Goal: Task Accomplishment & Management: Manage account settings

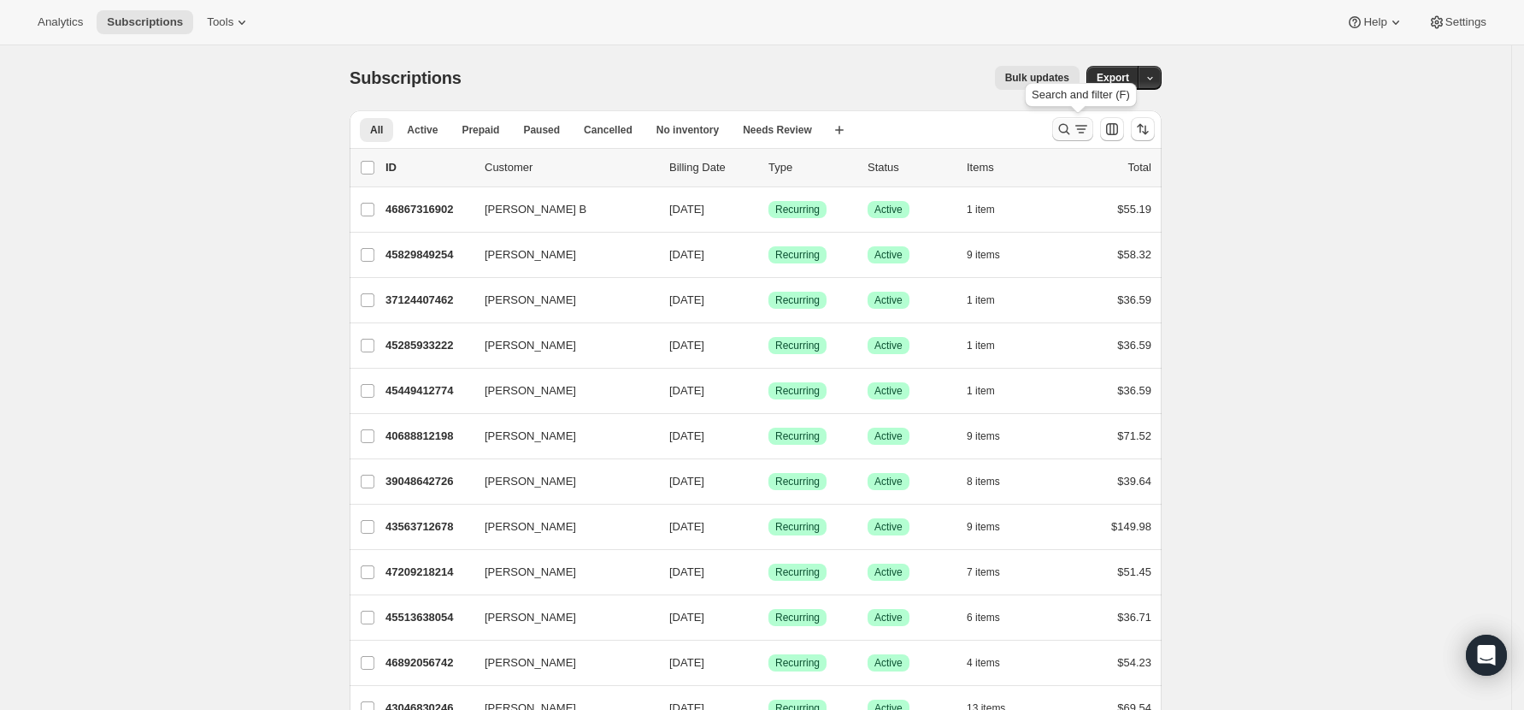
click at [1073, 127] on icon "Search and filter results" at bounding box center [1064, 129] width 17 height 17
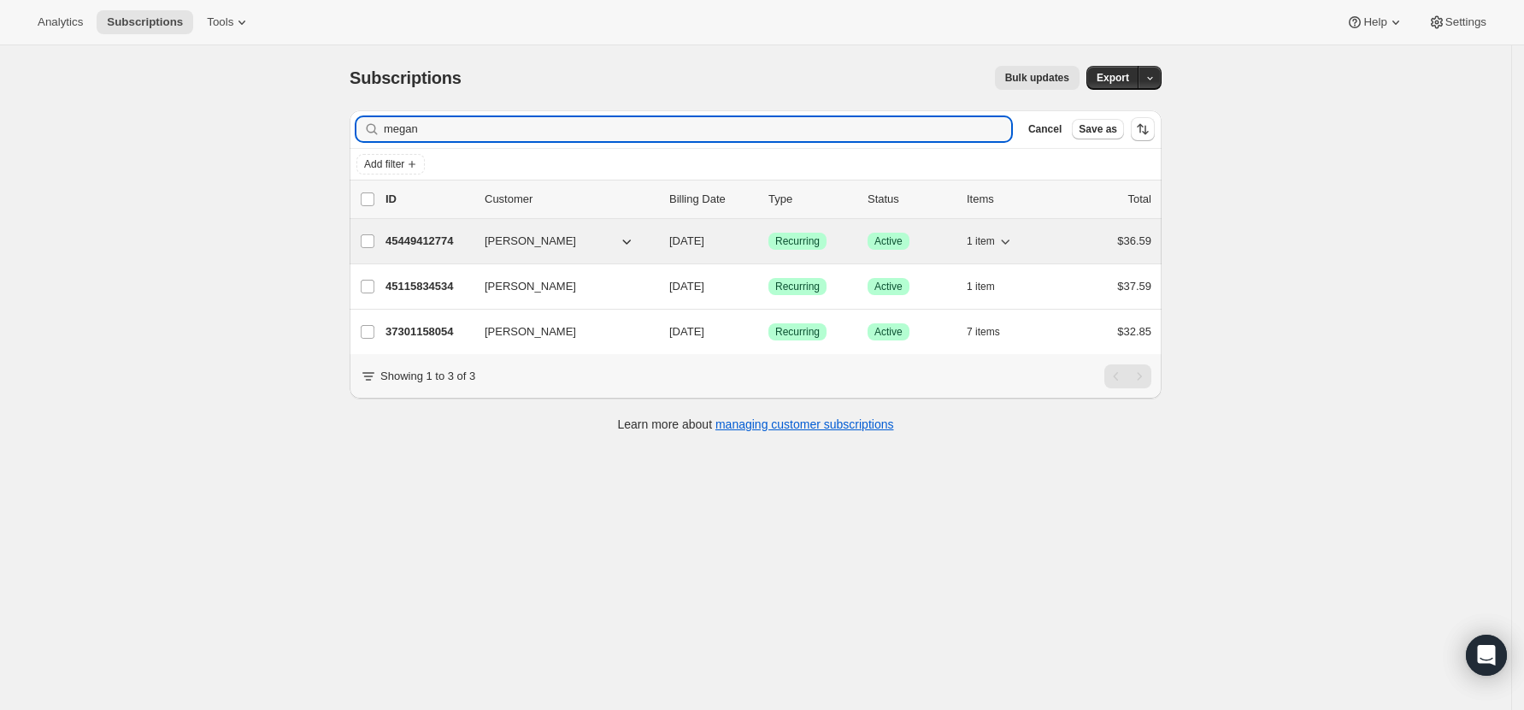
type input "megan"
click at [435, 239] on p "45449412774" at bounding box center [428, 241] width 85 height 17
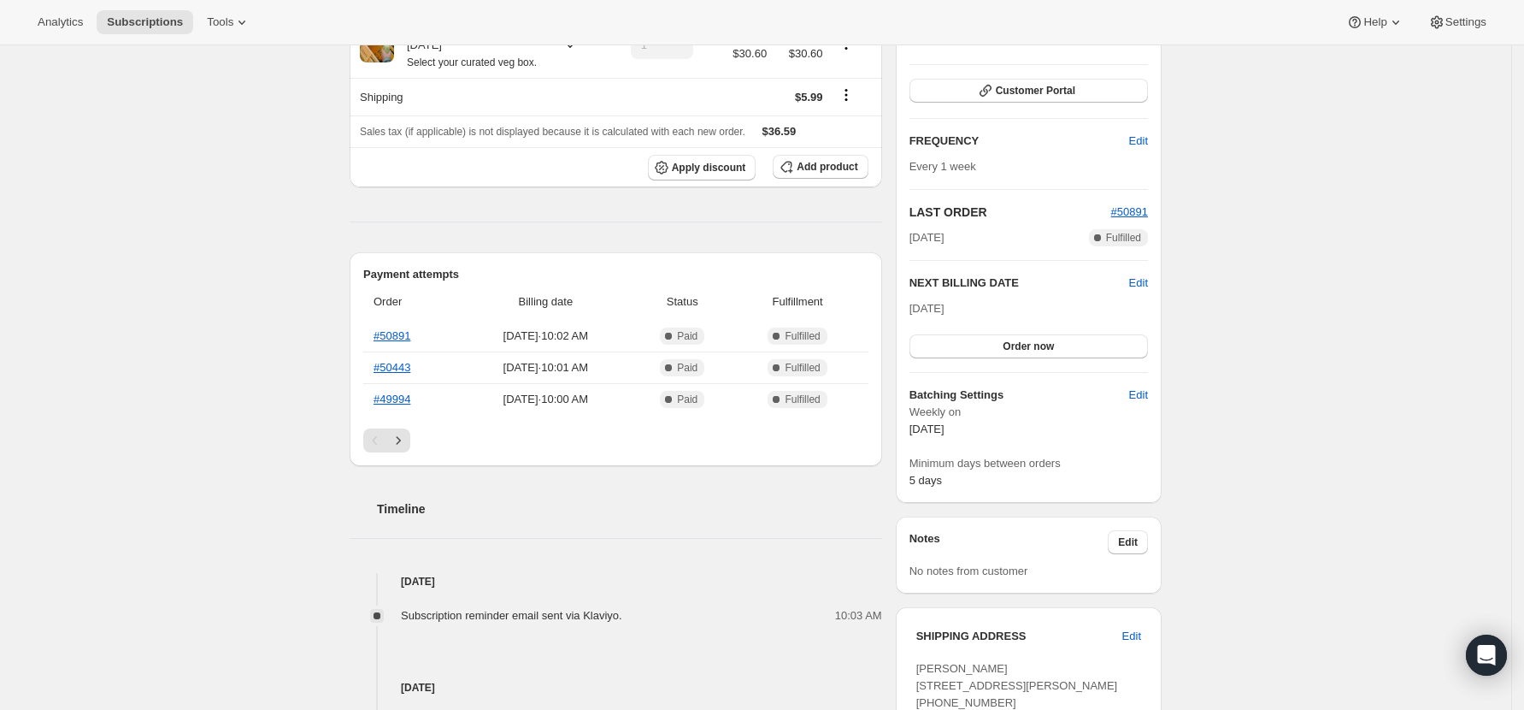
scroll to position [342, 0]
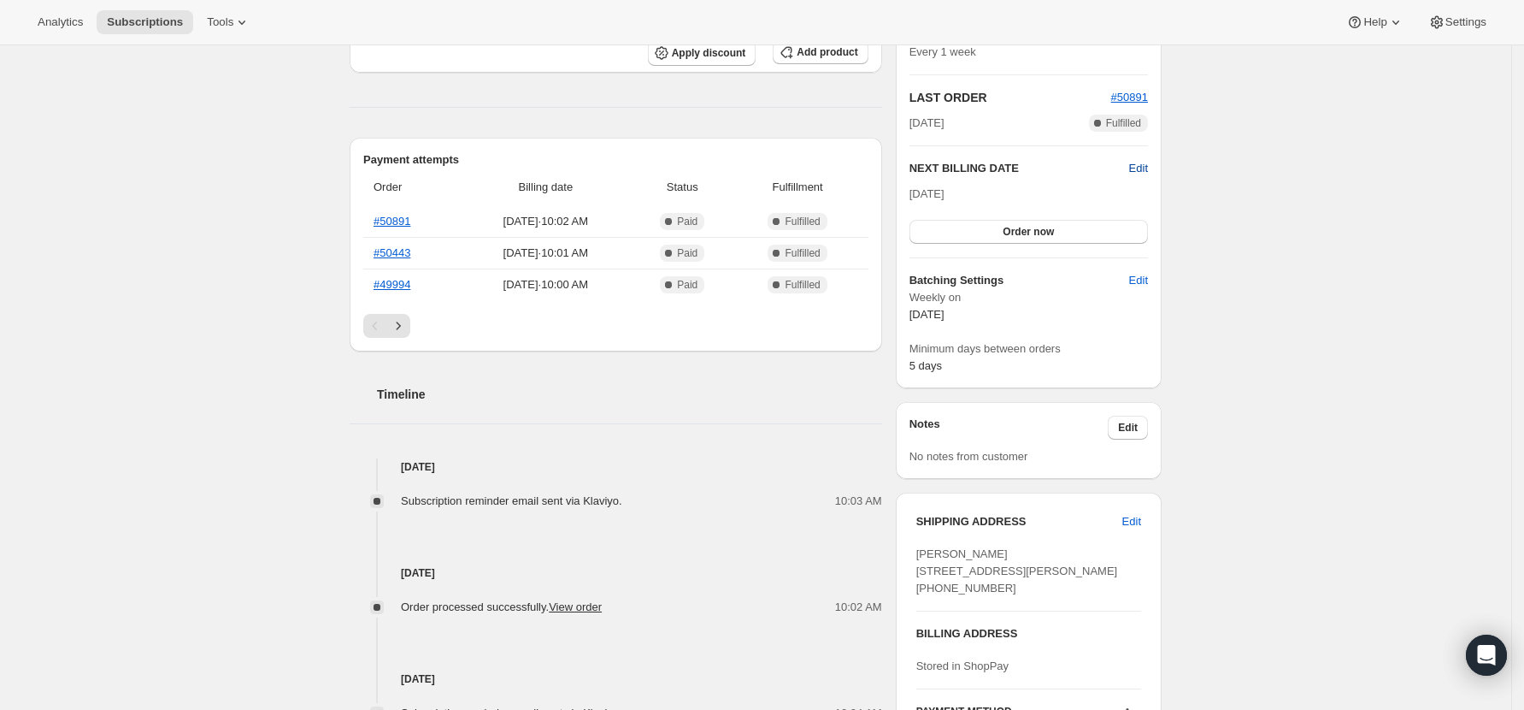
click at [1142, 167] on span "Edit" at bounding box center [1138, 168] width 19 height 17
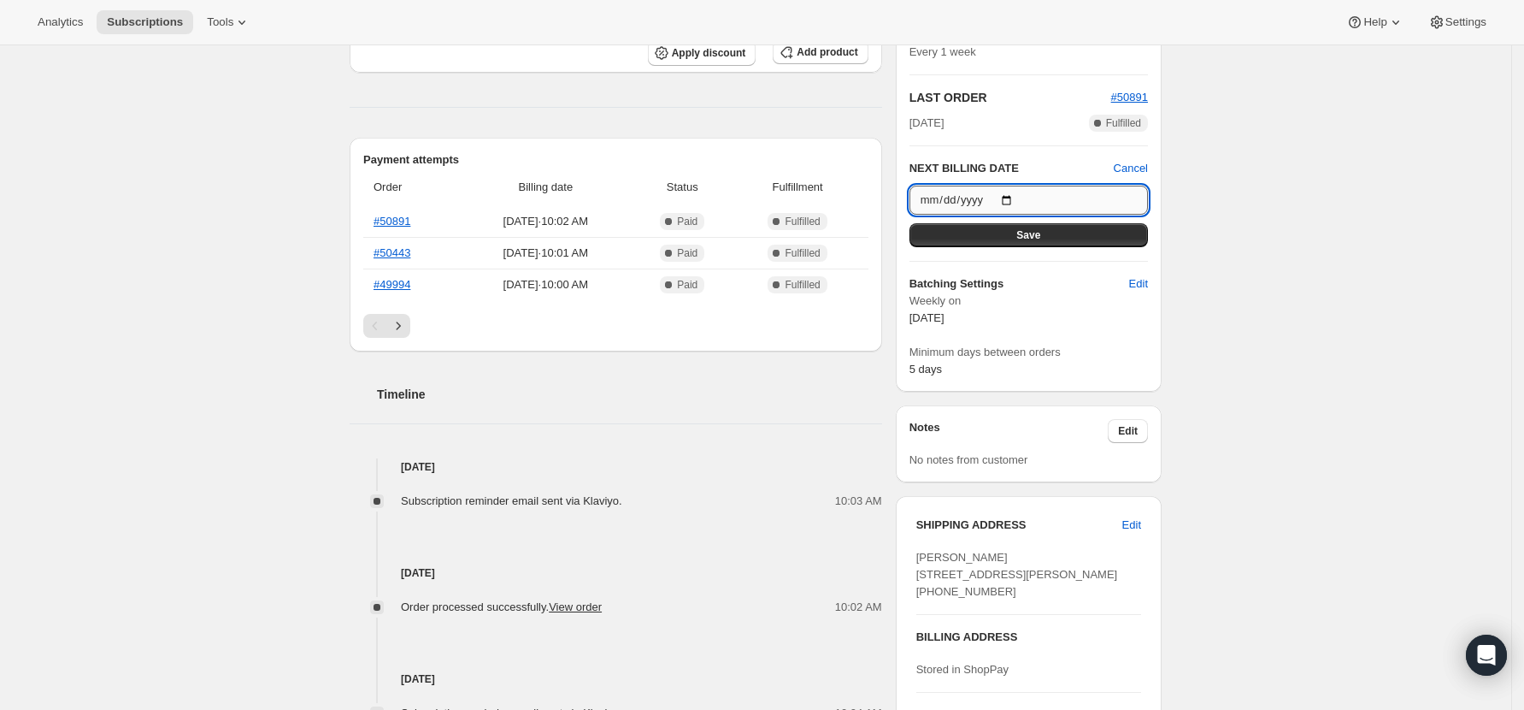
click at [1012, 200] on input "[DATE]" at bounding box center [1029, 200] width 239 height 29
type input "[DATE]"
click at [1032, 236] on span "Save" at bounding box center [1028, 235] width 24 height 14
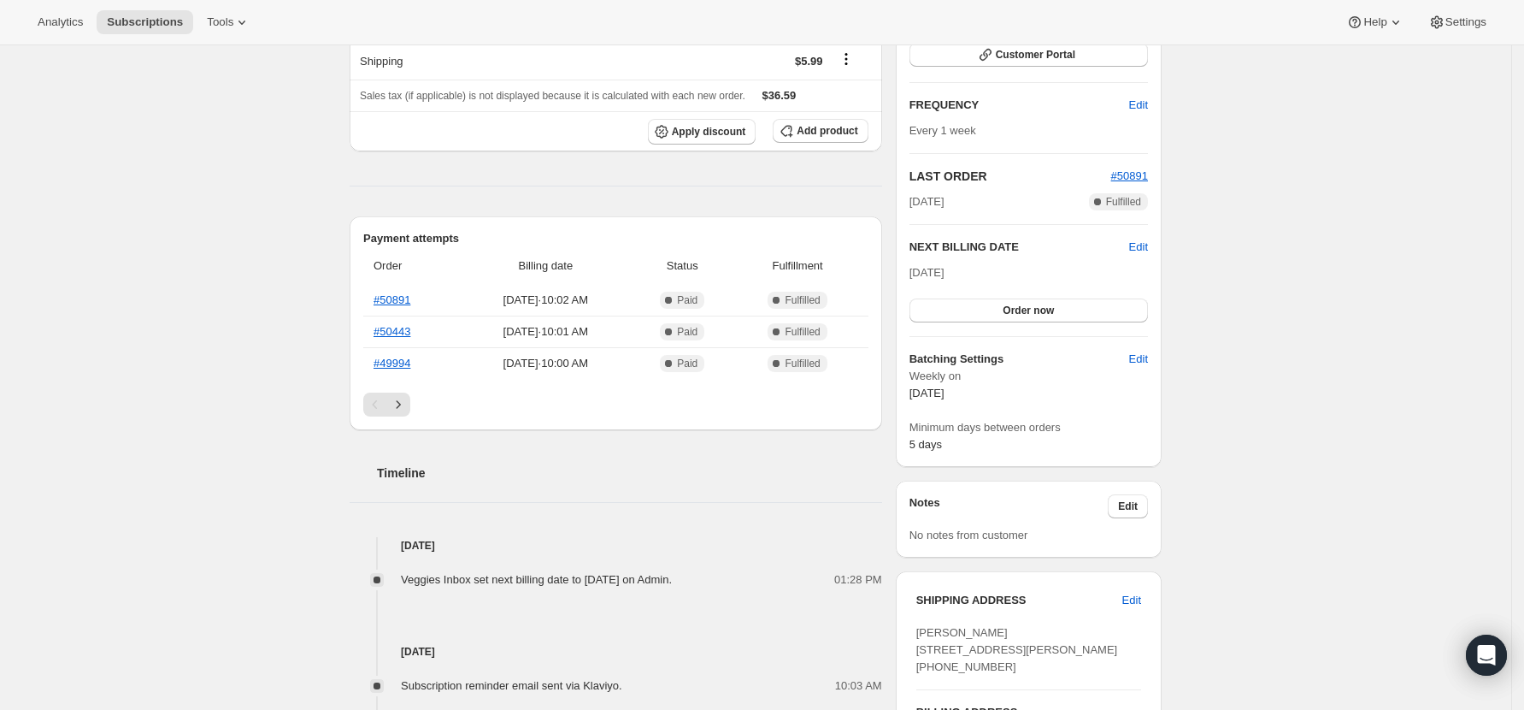
scroll to position [0, 0]
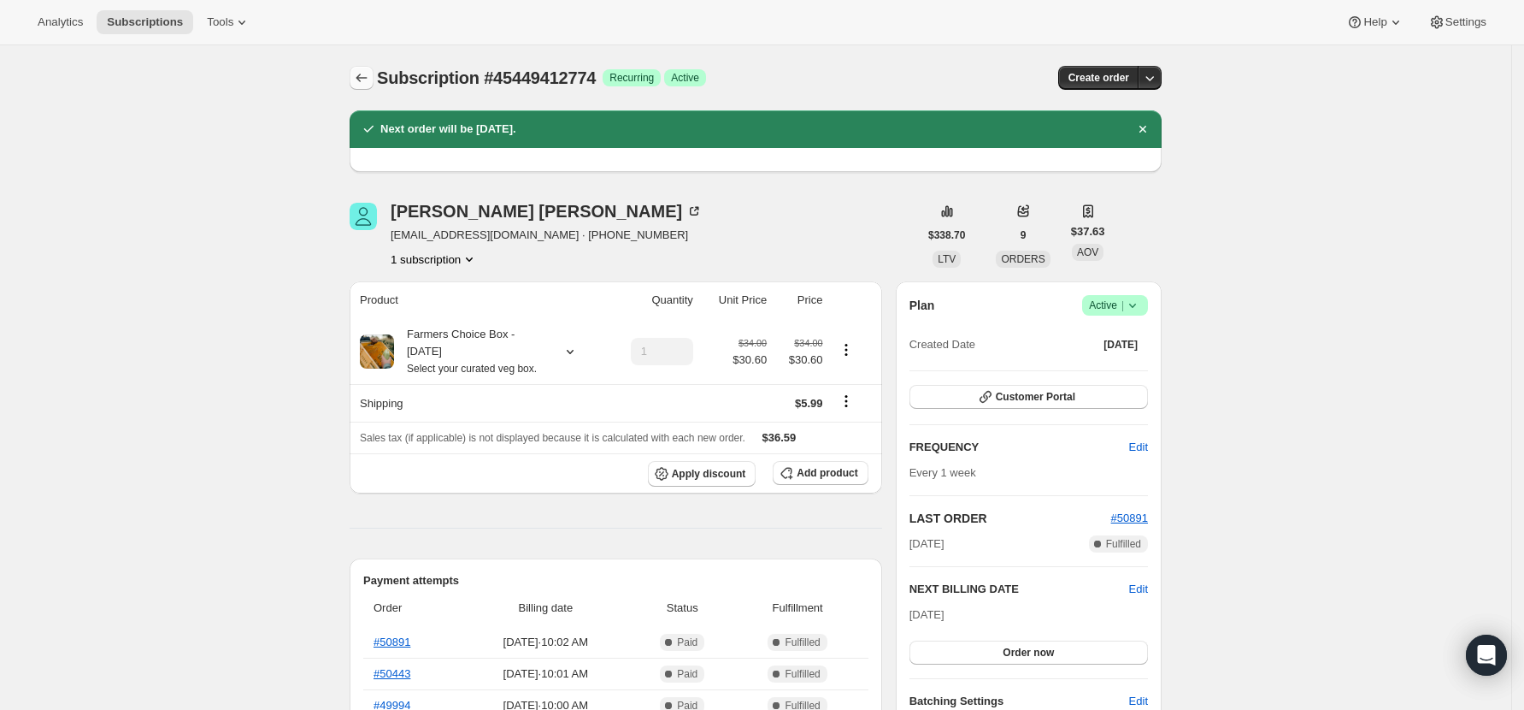
click at [369, 72] on icon "Subscriptions" at bounding box center [361, 77] width 17 height 17
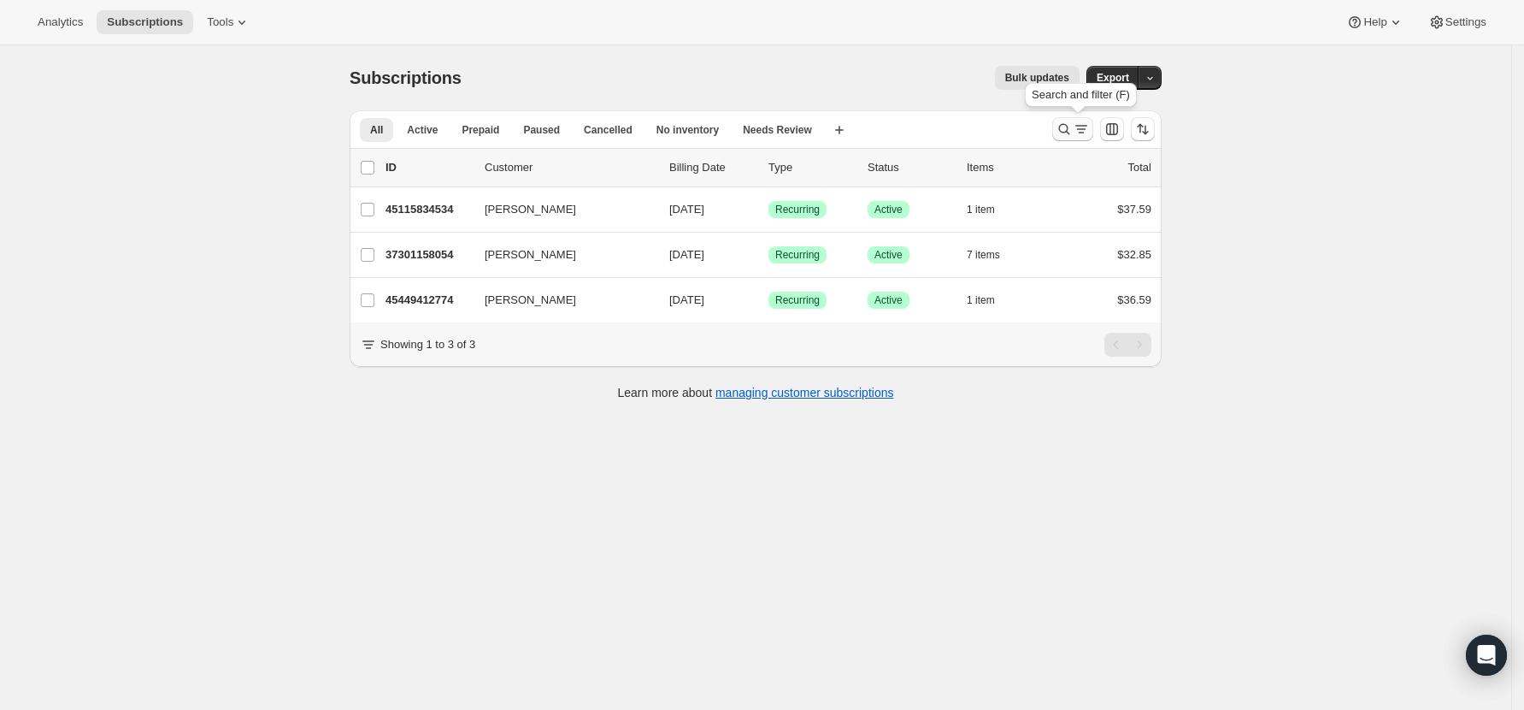
click at [1064, 128] on icon "Search and filter results" at bounding box center [1064, 129] width 11 height 11
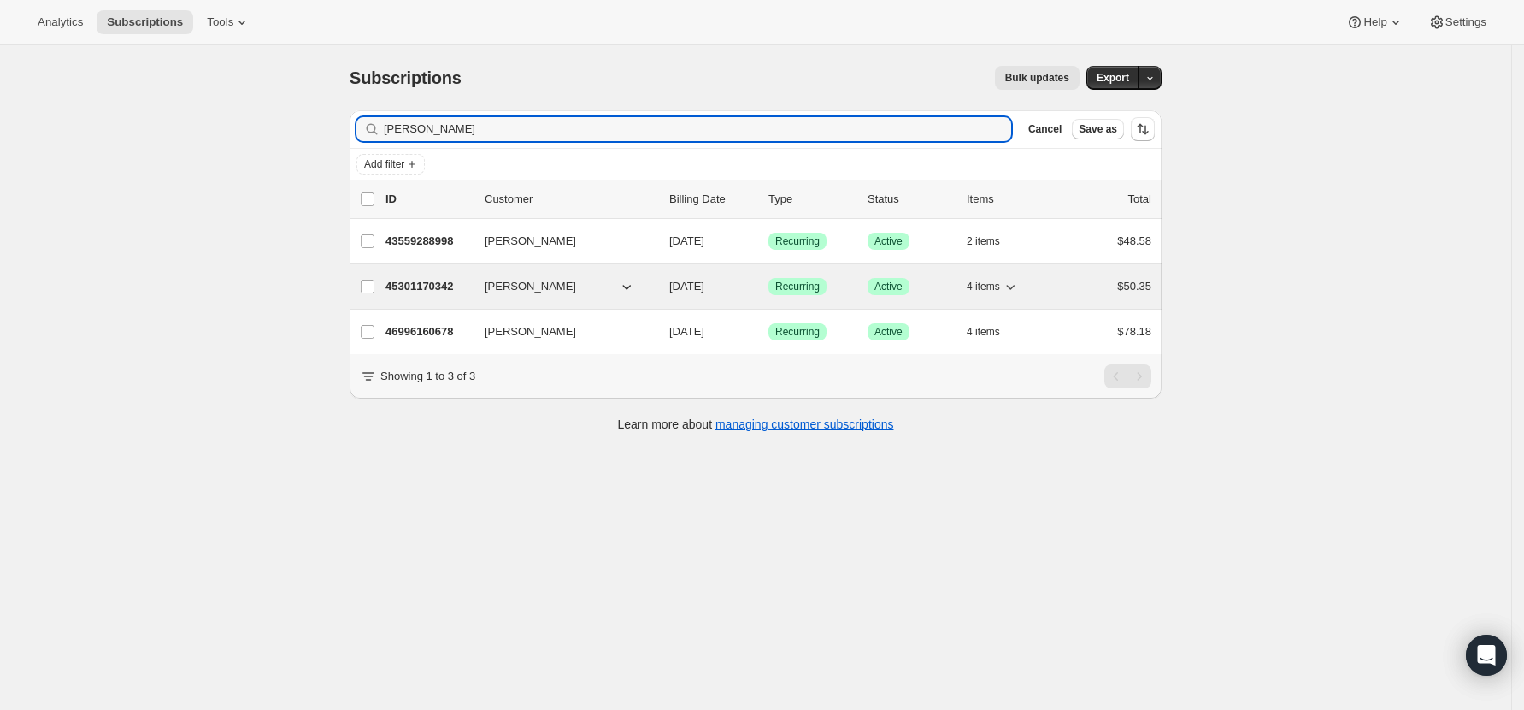
type input "[PERSON_NAME]"
click at [434, 278] on p "45301170342" at bounding box center [428, 286] width 85 height 17
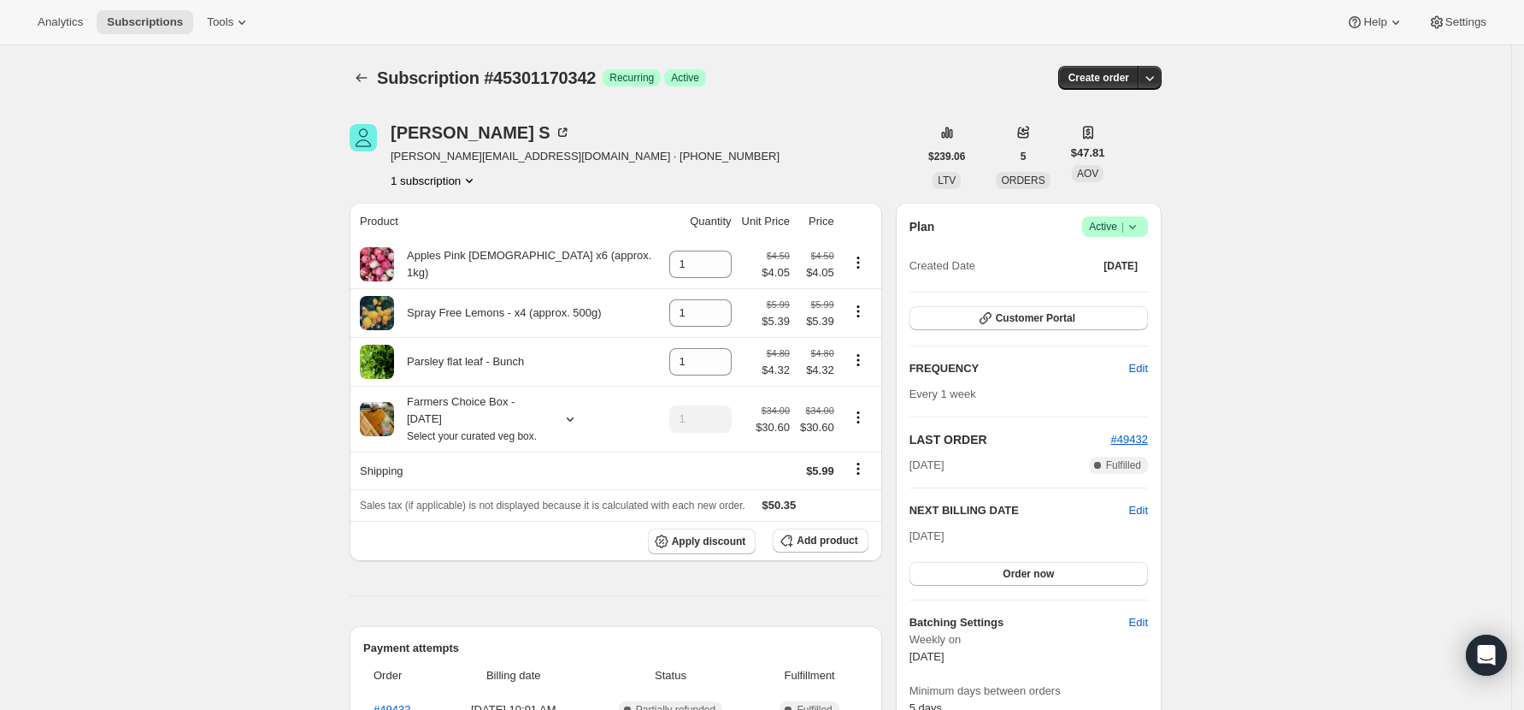
click at [1141, 230] on icon at bounding box center [1132, 226] width 17 height 17
click at [1146, 266] on span "Pause subscription" at bounding box center [1121, 260] width 94 height 13
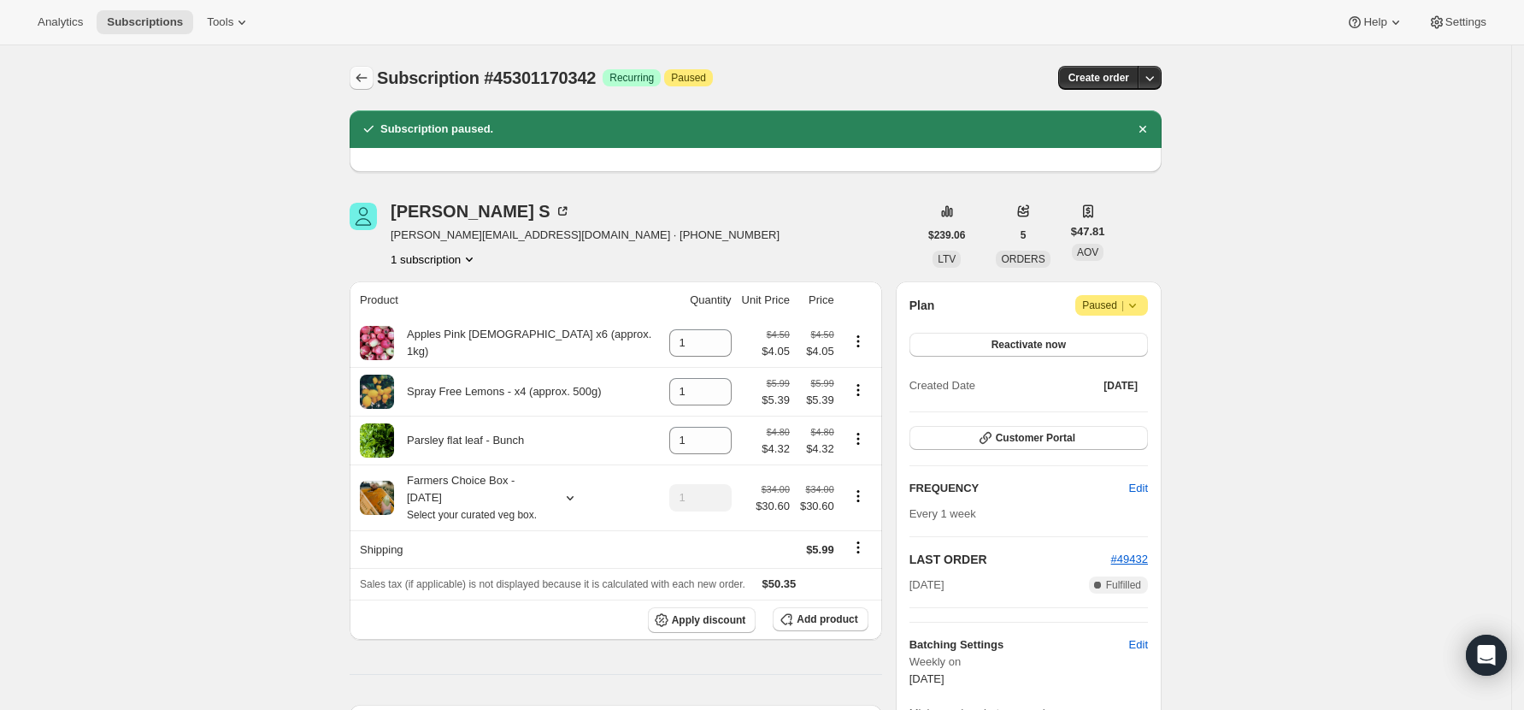
click at [366, 66] on button "Subscriptions" at bounding box center [362, 78] width 24 height 24
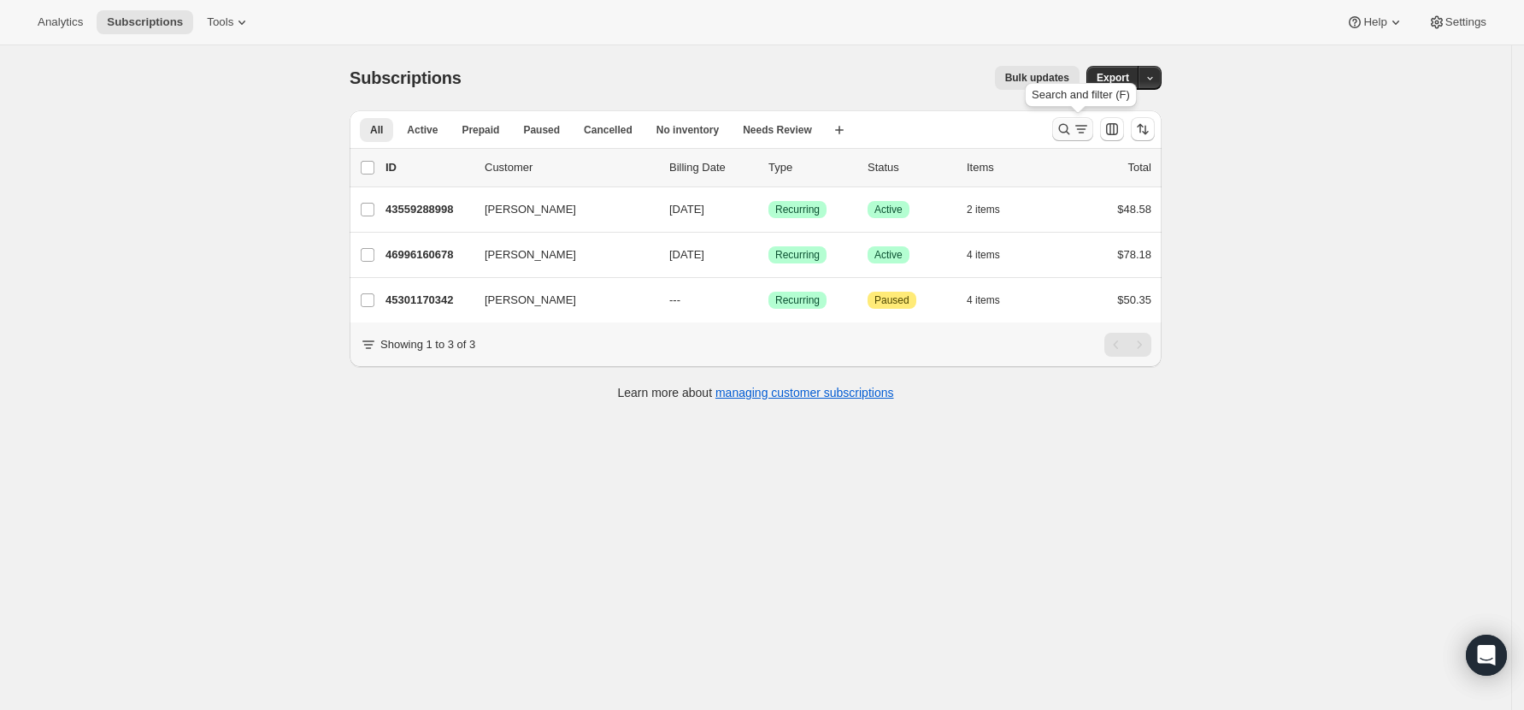
click at [1063, 129] on icon "Search and filter results" at bounding box center [1064, 129] width 17 height 17
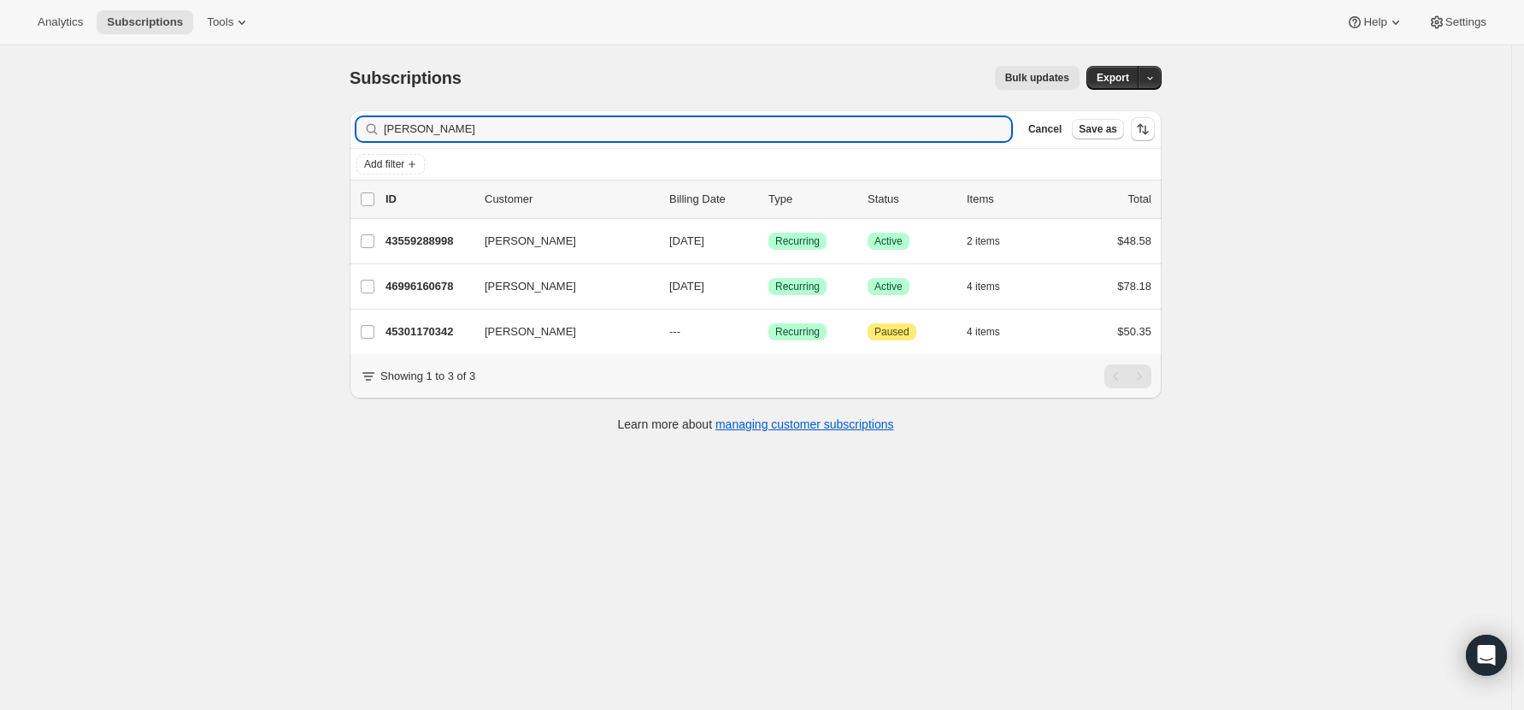
drag, startPoint x: 444, startPoint y: 133, endPoint x: 297, endPoint y: 131, distance: 146.2
click at [297, 131] on div "Subscriptions. This page is ready Subscriptions Bulk updates More actions Bulk …" at bounding box center [755, 400] width 1511 height 710
type input "[PERSON_NAME]"
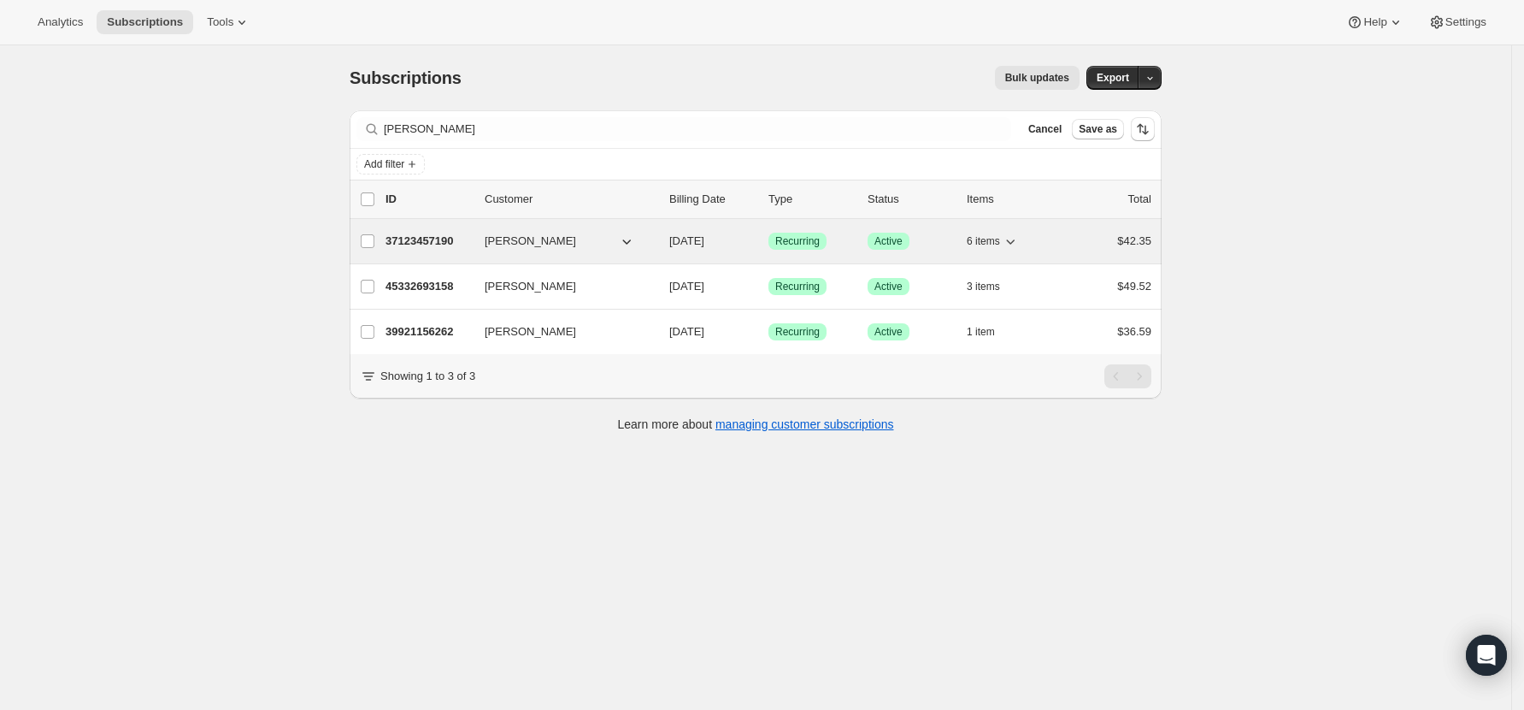
click at [414, 244] on p "37123457190" at bounding box center [428, 241] width 85 height 17
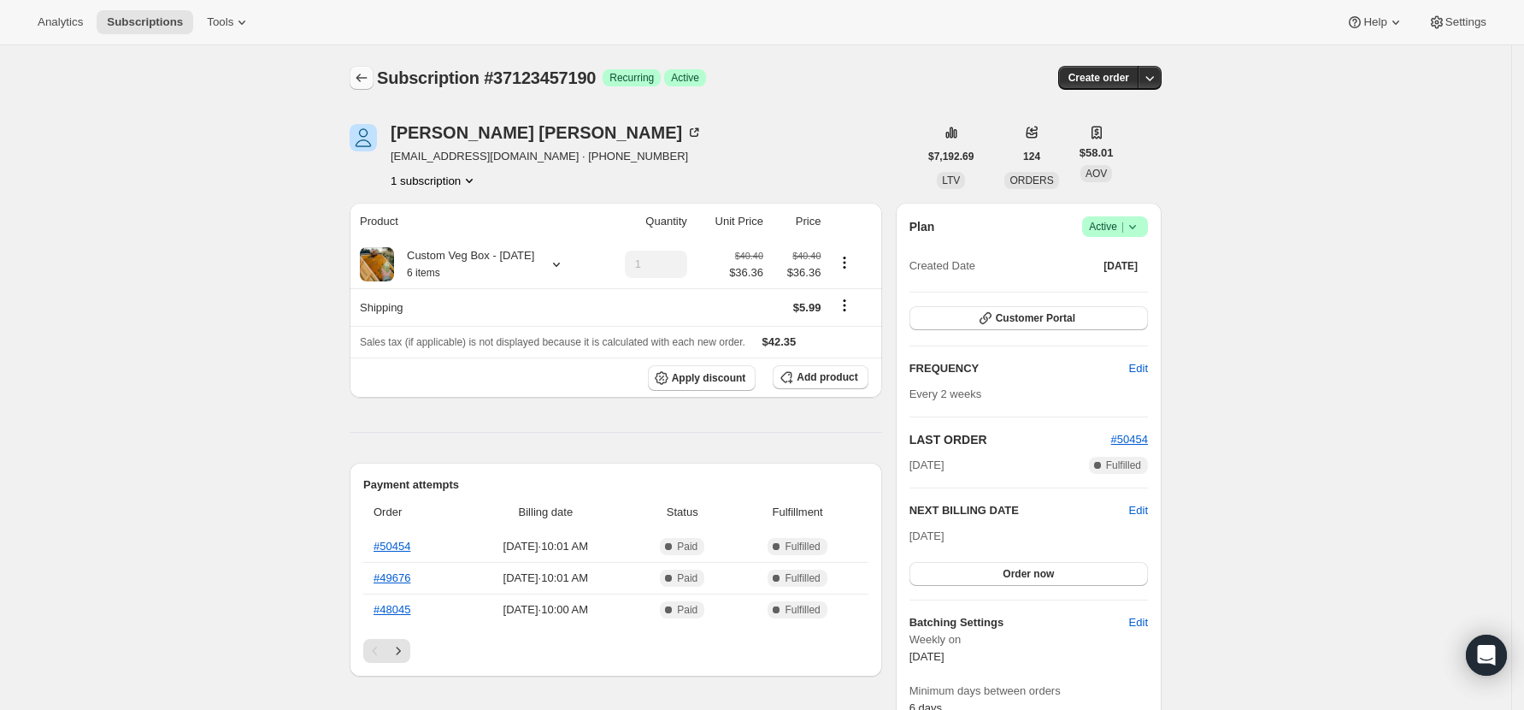
click at [370, 78] on icon "Subscriptions" at bounding box center [361, 77] width 17 height 17
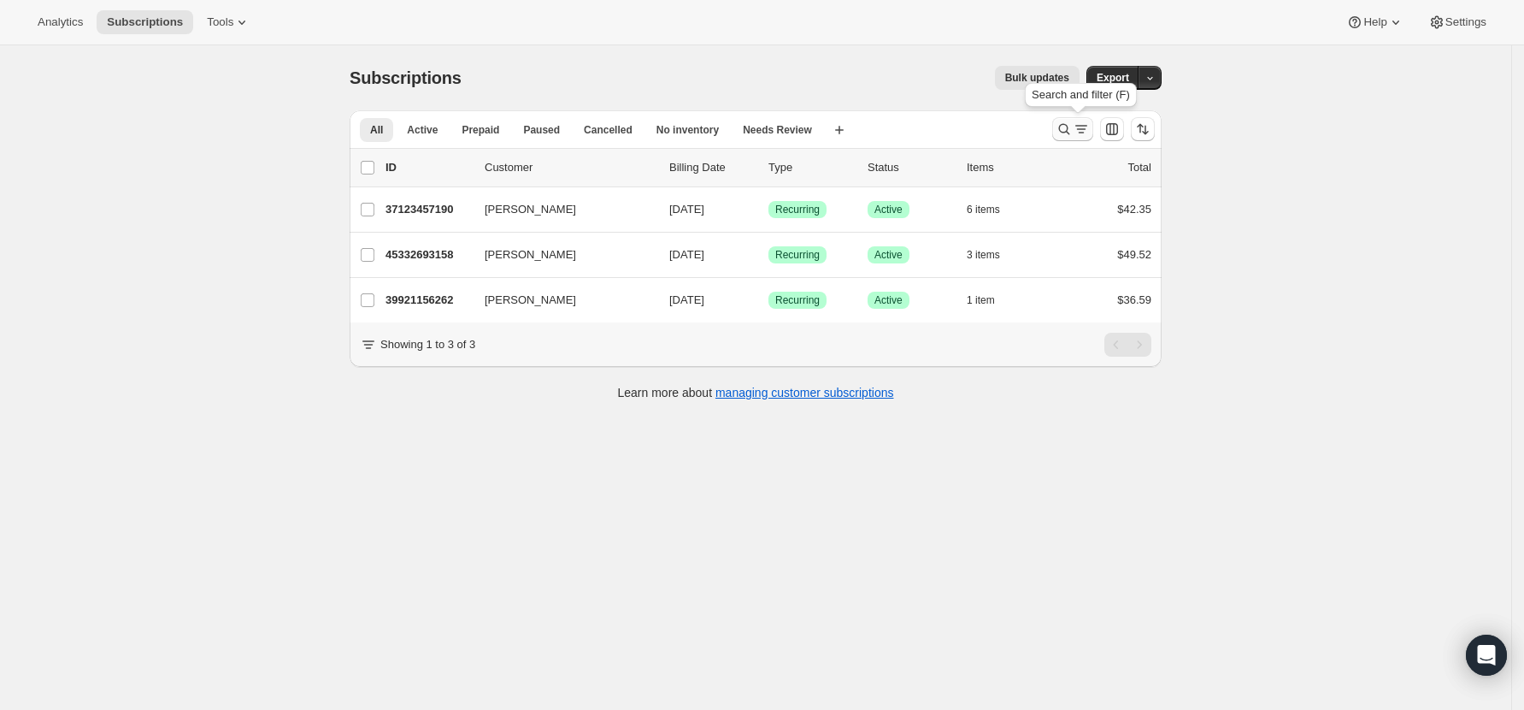
click at [1073, 123] on icon "Search and filter results" at bounding box center [1064, 129] width 17 height 17
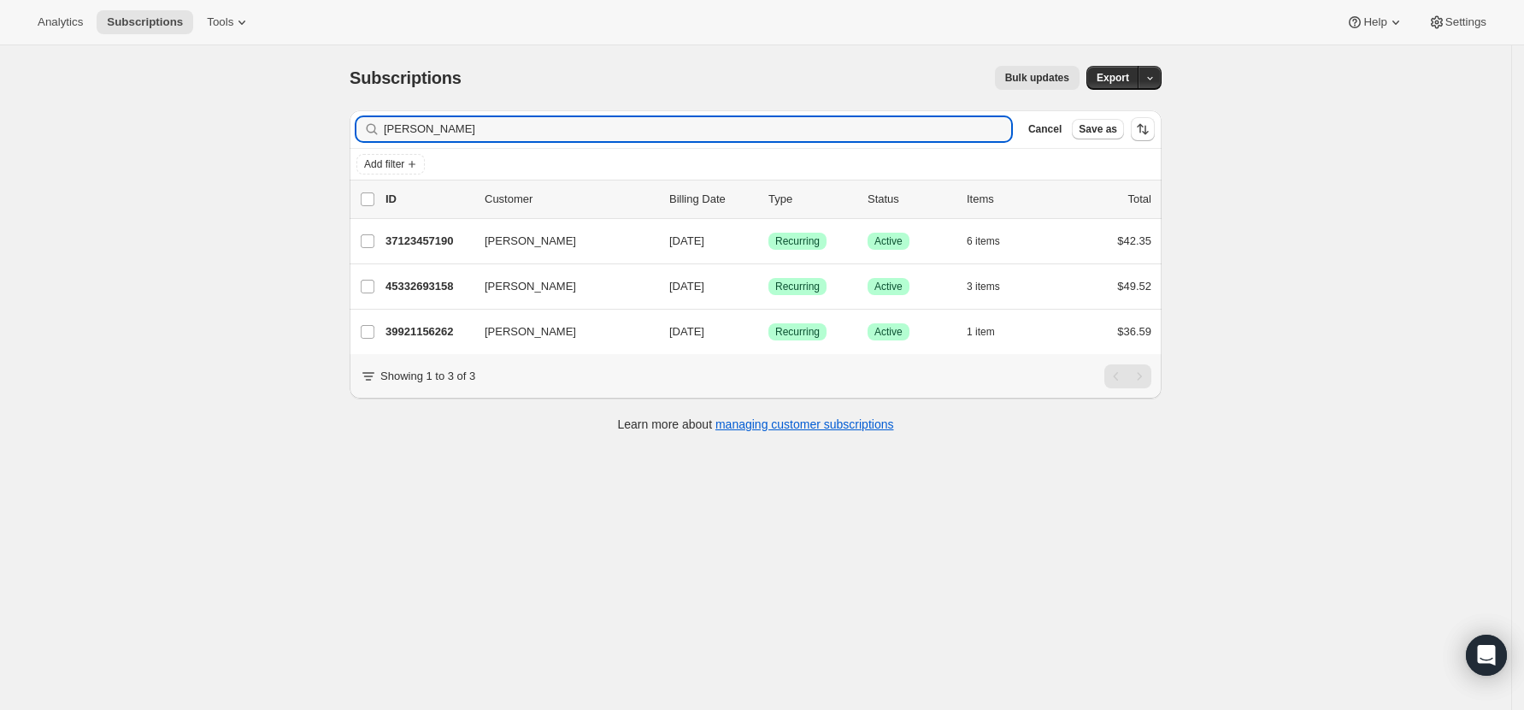
drag, startPoint x: 429, startPoint y: 127, endPoint x: 167, endPoint y: 91, distance: 265.0
click at [167, 91] on div "Subscriptions. This page is ready Subscriptions Bulk updates More actions Bulk …" at bounding box center [755, 400] width 1511 height 710
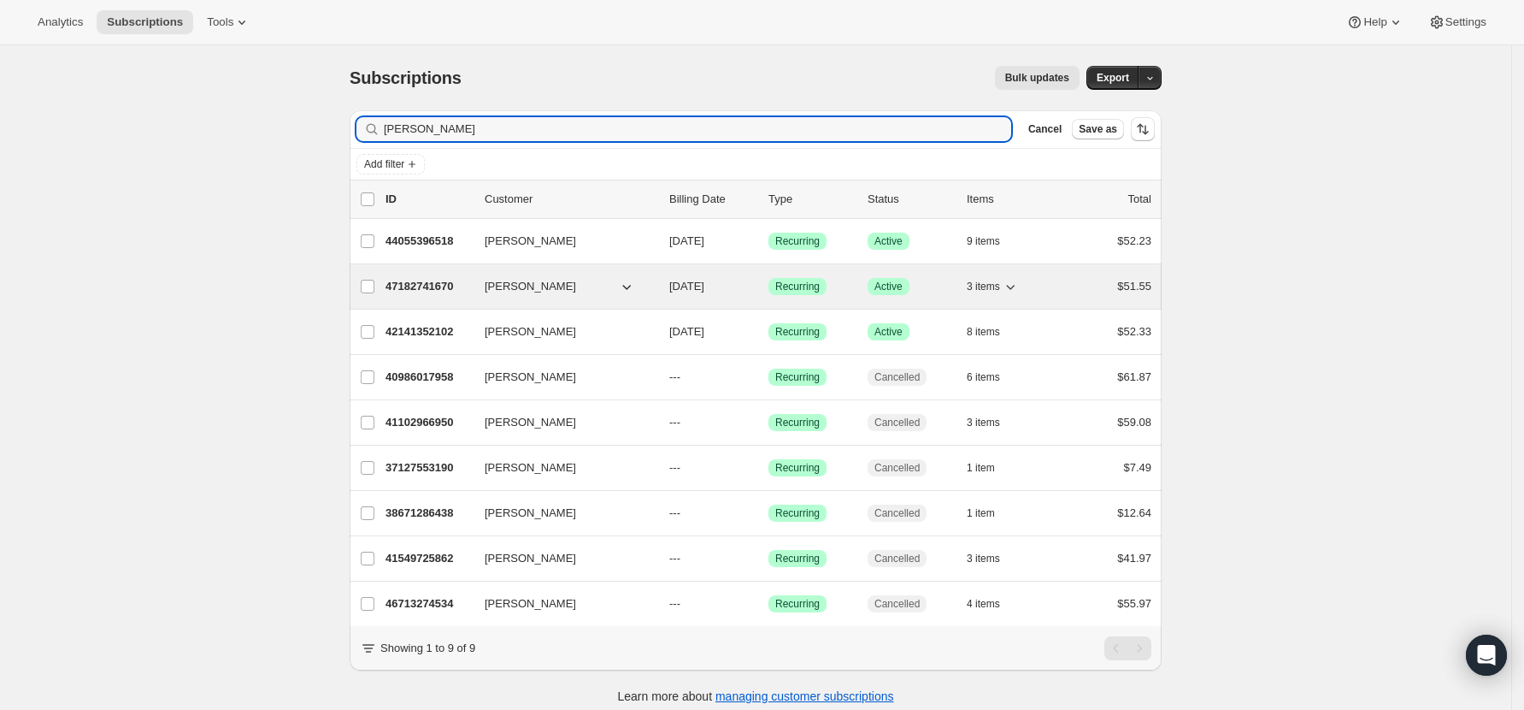
type input "[PERSON_NAME]"
click at [419, 277] on div "47182741670 [PERSON_NAME] M [DATE] Success Recurring Success Active 3 items $51…" at bounding box center [769, 286] width 766 height 24
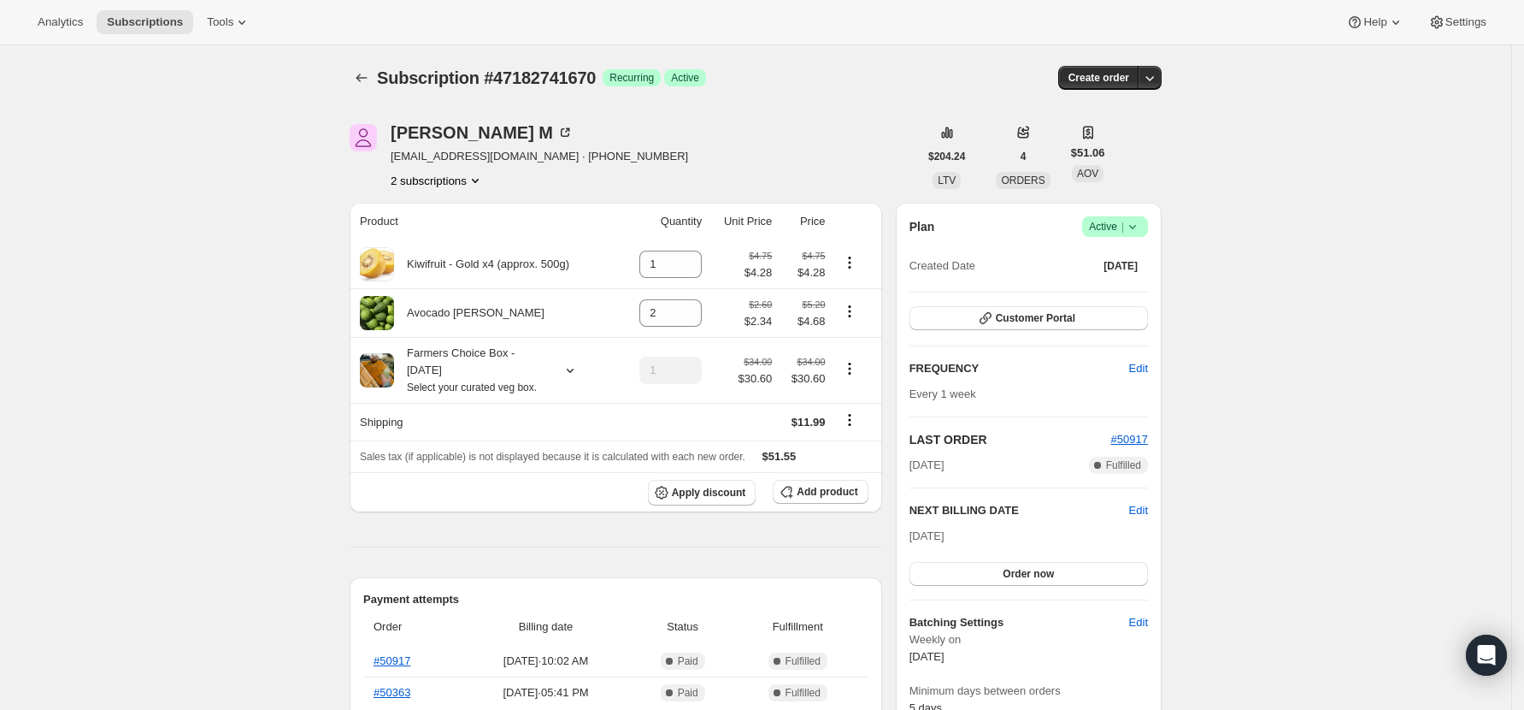
scroll to position [114, 0]
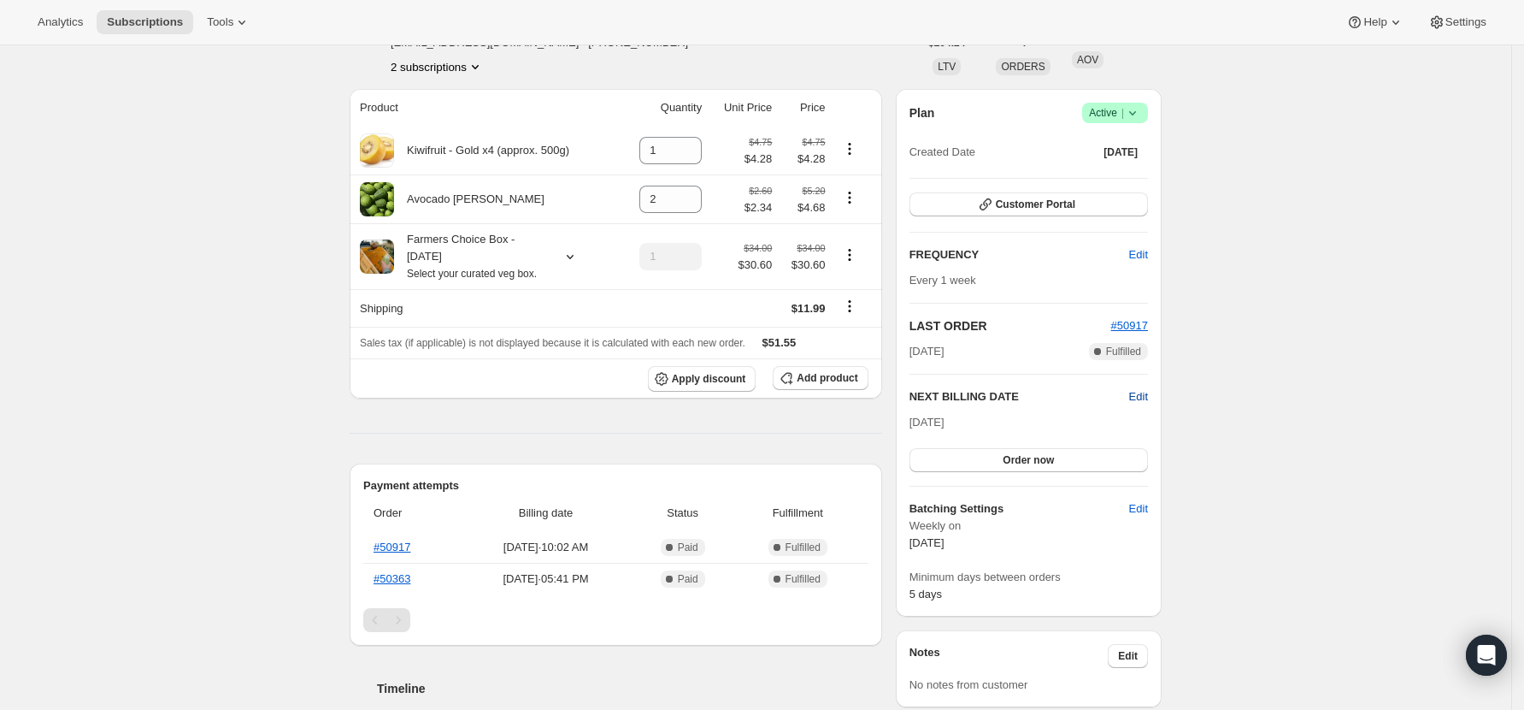
click at [1148, 394] on span "Edit" at bounding box center [1138, 396] width 19 height 17
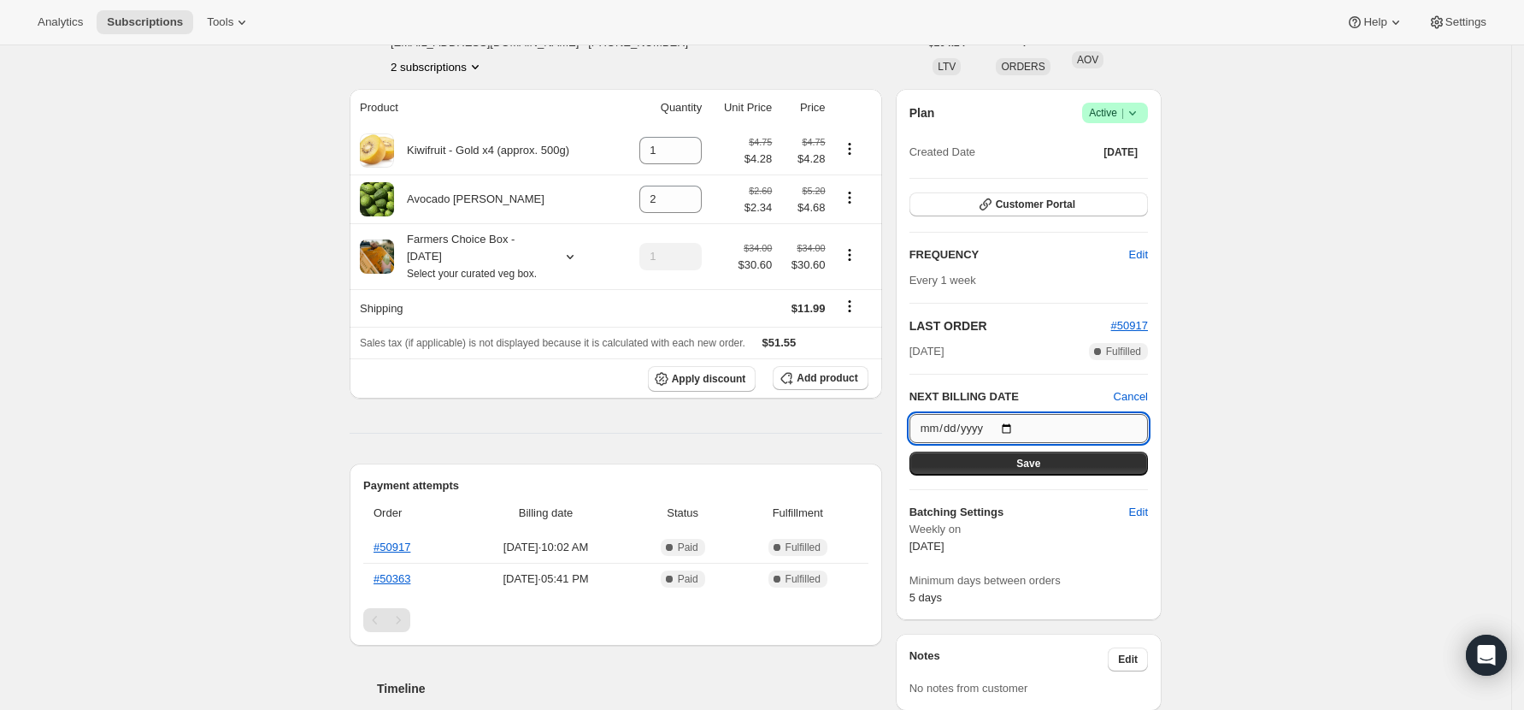
click at [1016, 429] on input "[DATE]" at bounding box center [1029, 428] width 239 height 29
type input "[DATE]"
click at [1029, 460] on span "Save" at bounding box center [1028, 463] width 24 height 14
